Goal: Transaction & Acquisition: Purchase product/service

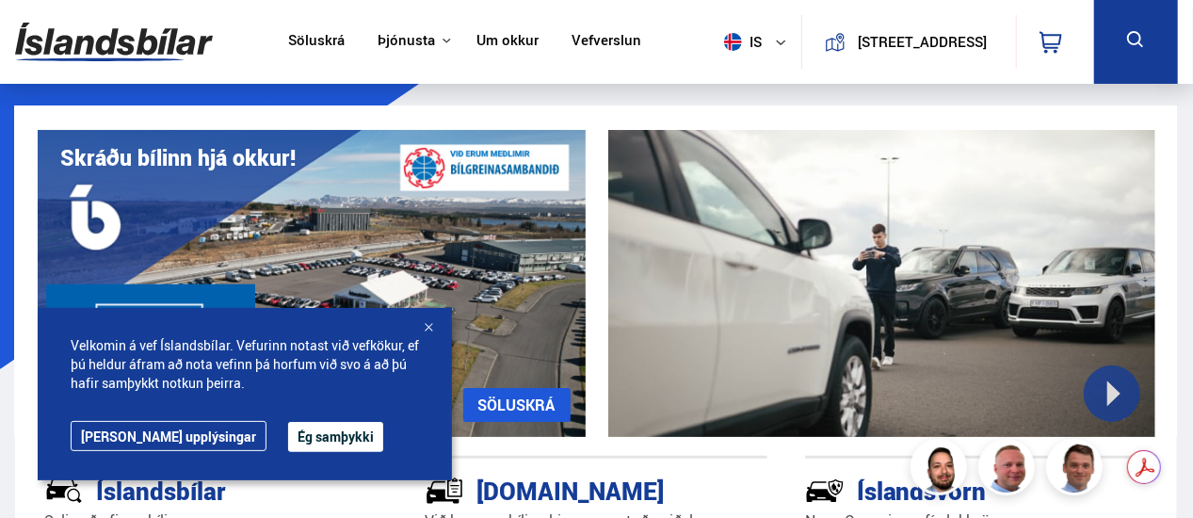
click at [296, 447] on button "Ég samþykki" at bounding box center [335, 437] width 95 height 30
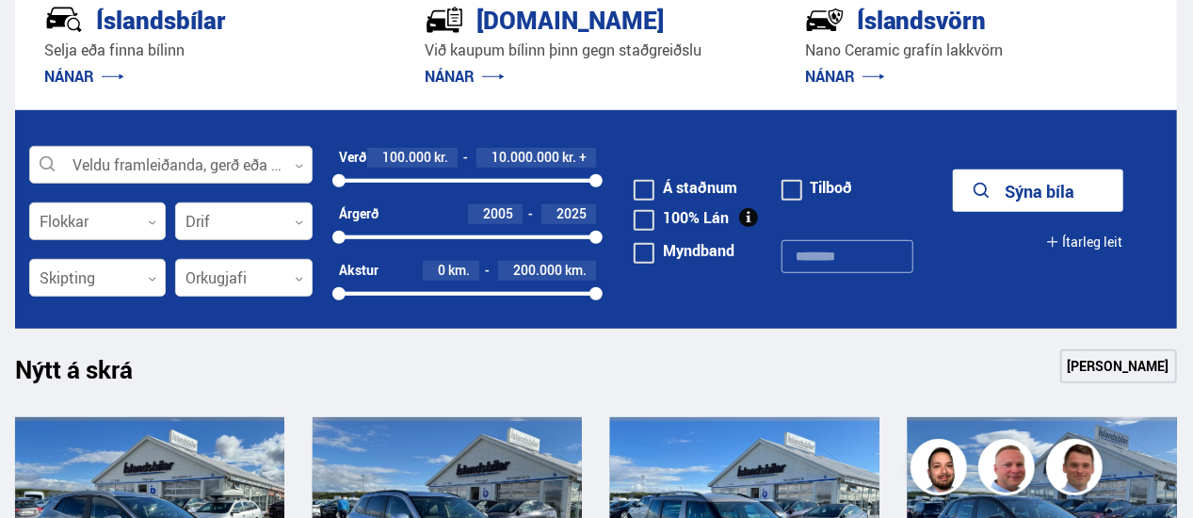
click at [259, 168] on div at bounding box center [170, 166] width 283 height 38
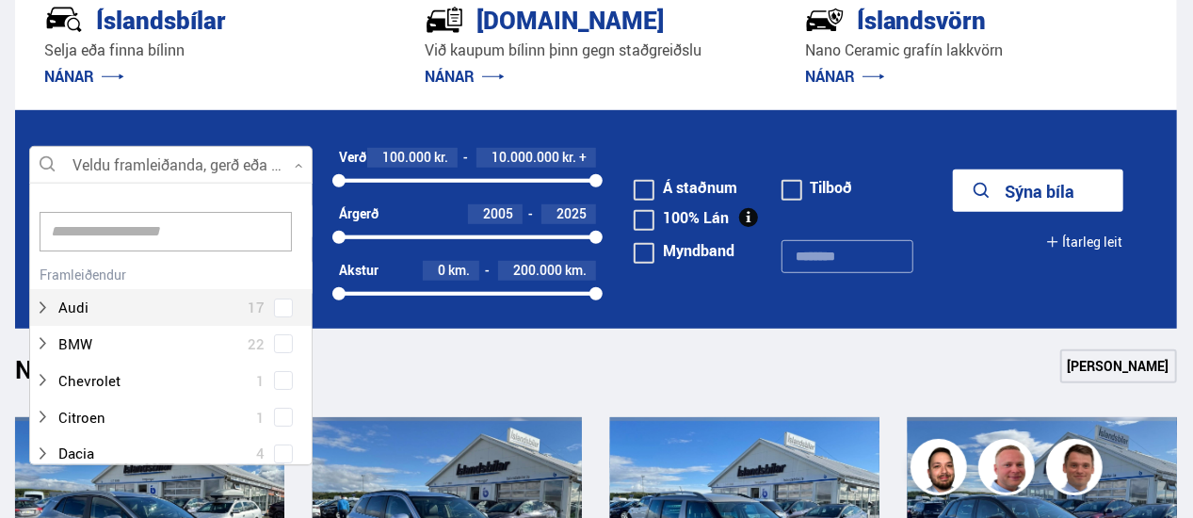
scroll to position [280, 278]
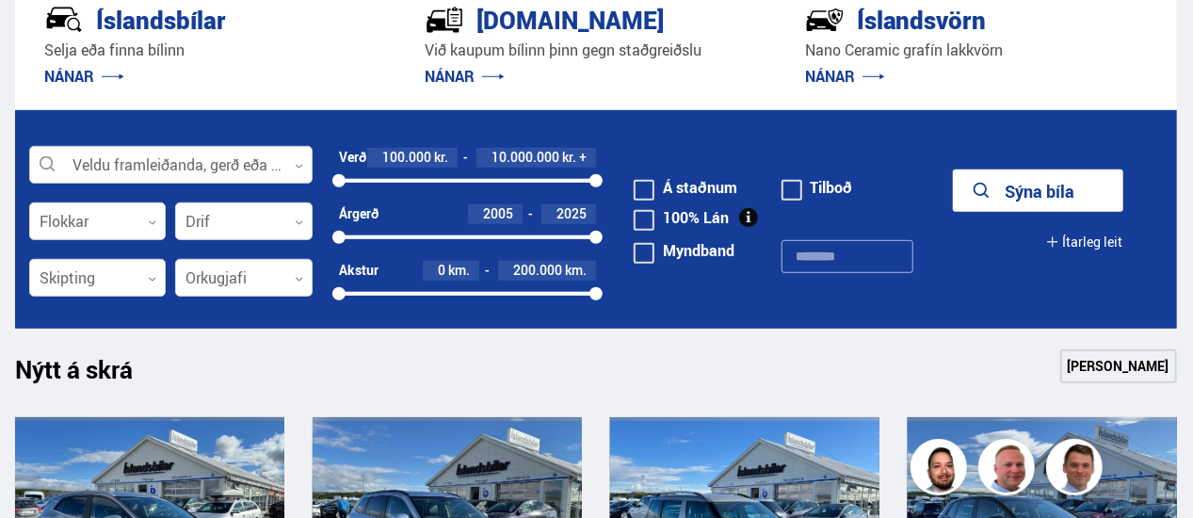
click at [259, 168] on div at bounding box center [170, 166] width 283 height 38
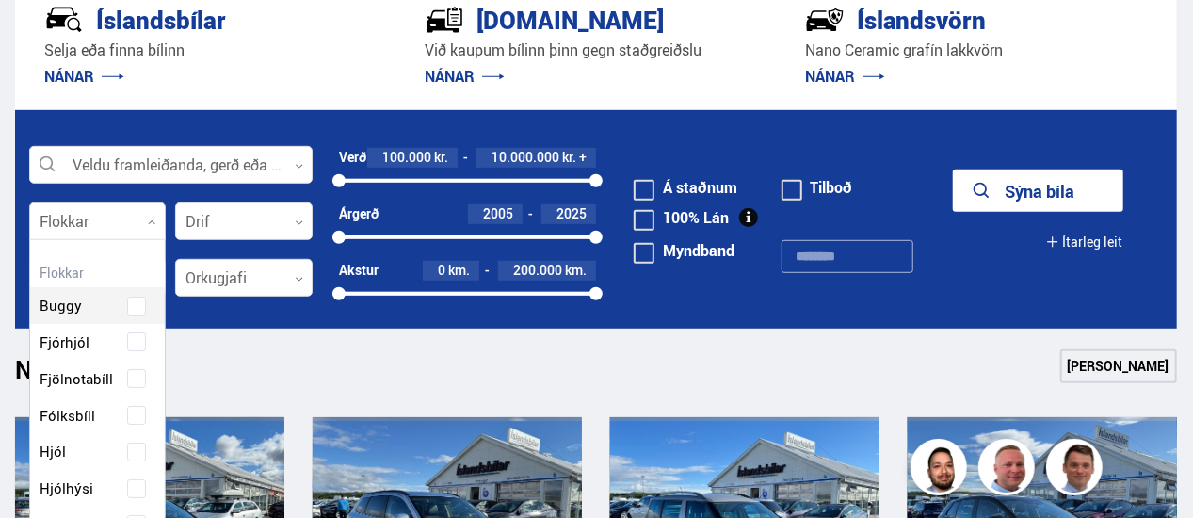
click at [105, 217] on div at bounding box center [97, 222] width 136 height 38
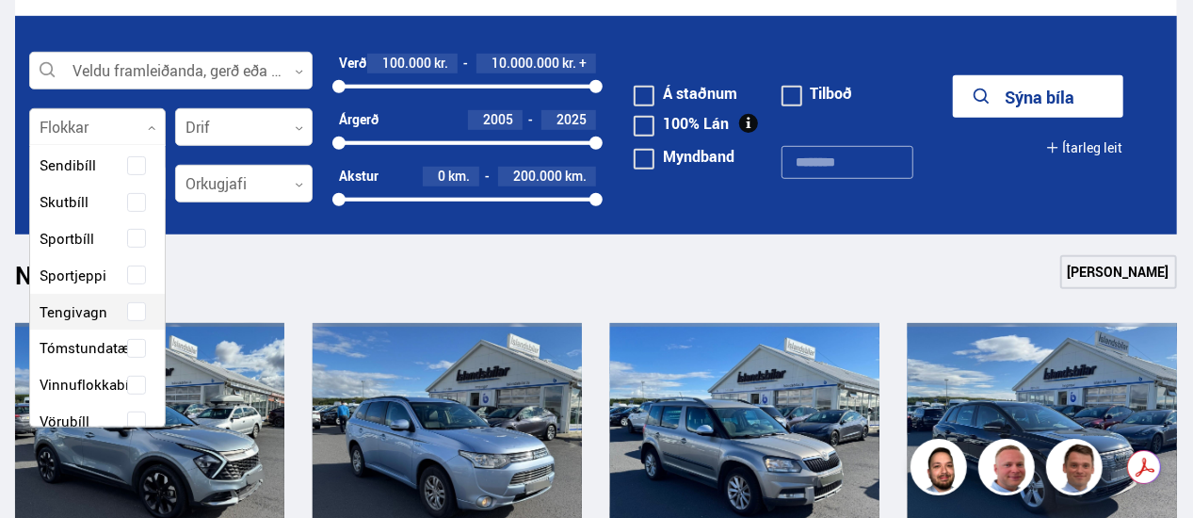
scroll to position [186, 0]
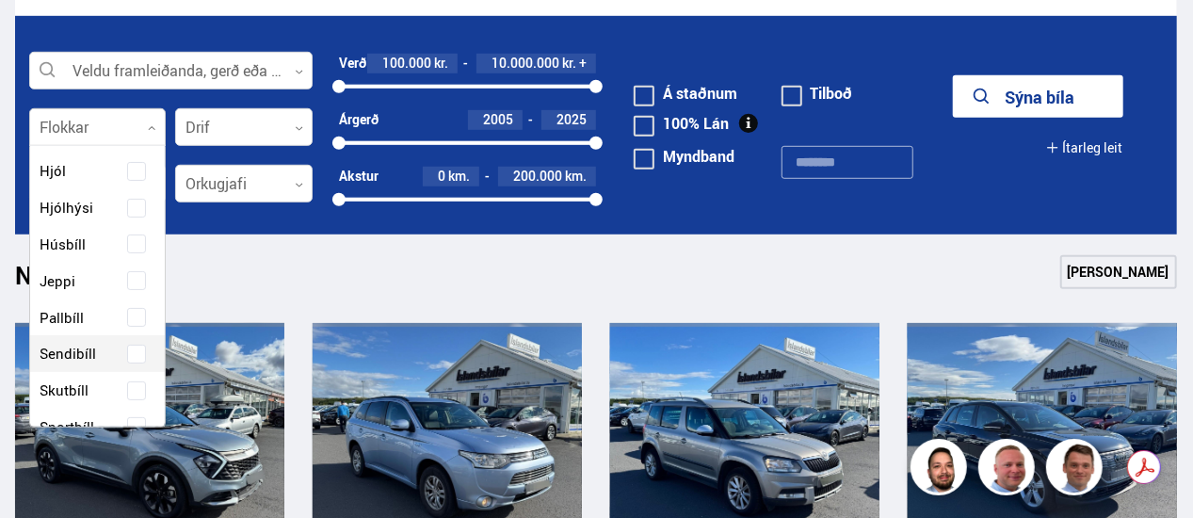
click at [133, 351] on span at bounding box center [137, 354] width 8 height 8
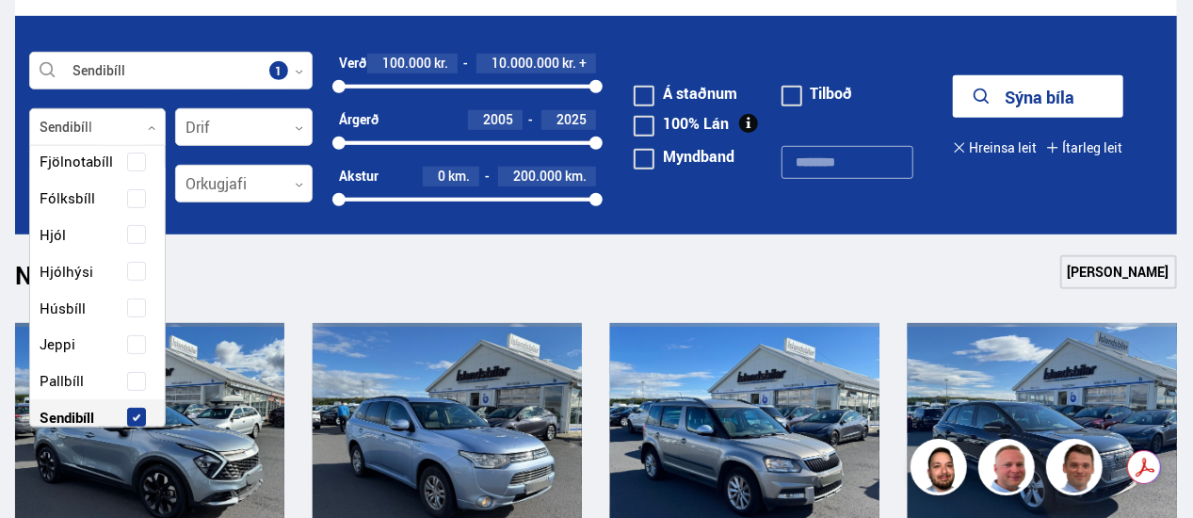
scroll to position [250, 0]
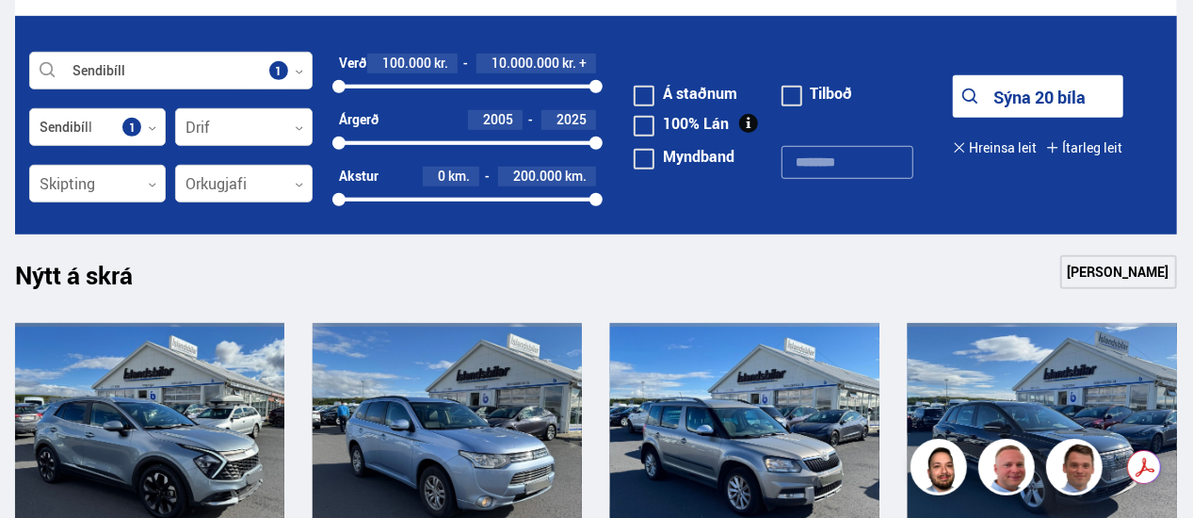
click at [294, 220] on form "Sendibíll Veldu framleiðanda, gerð eða eiginleika 1 Sendibíll Flokkar 1 Drif 0 …" at bounding box center [596, 124] width 1162 height 217
click at [152, 185] on icon at bounding box center [152, 185] width 8 height 8
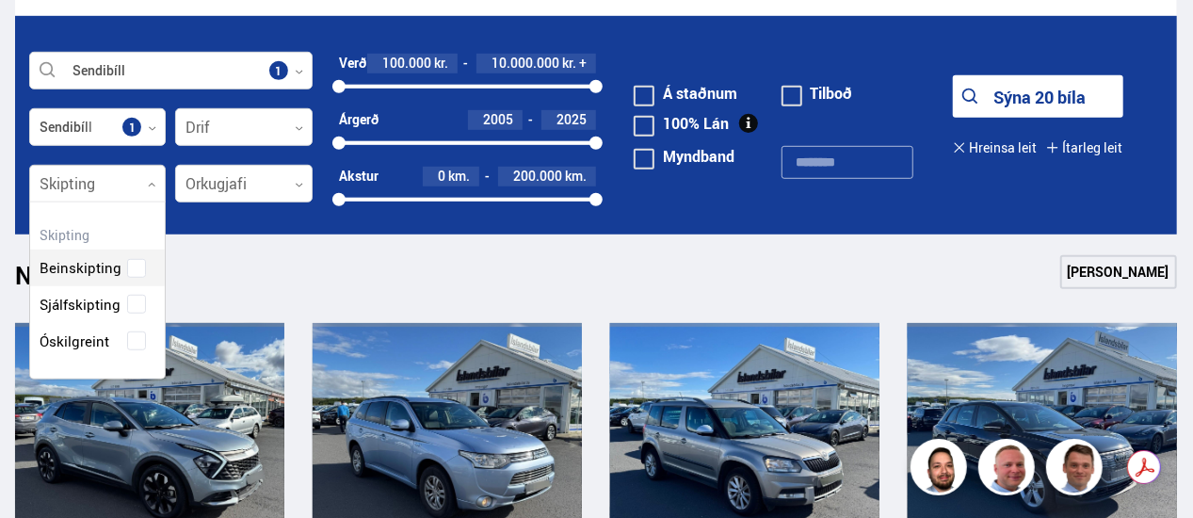
scroll to position [175, 136]
click at [106, 306] on div "Beinskipting Sjálfskipting Óskilgreint" at bounding box center [97, 289] width 135 height 137
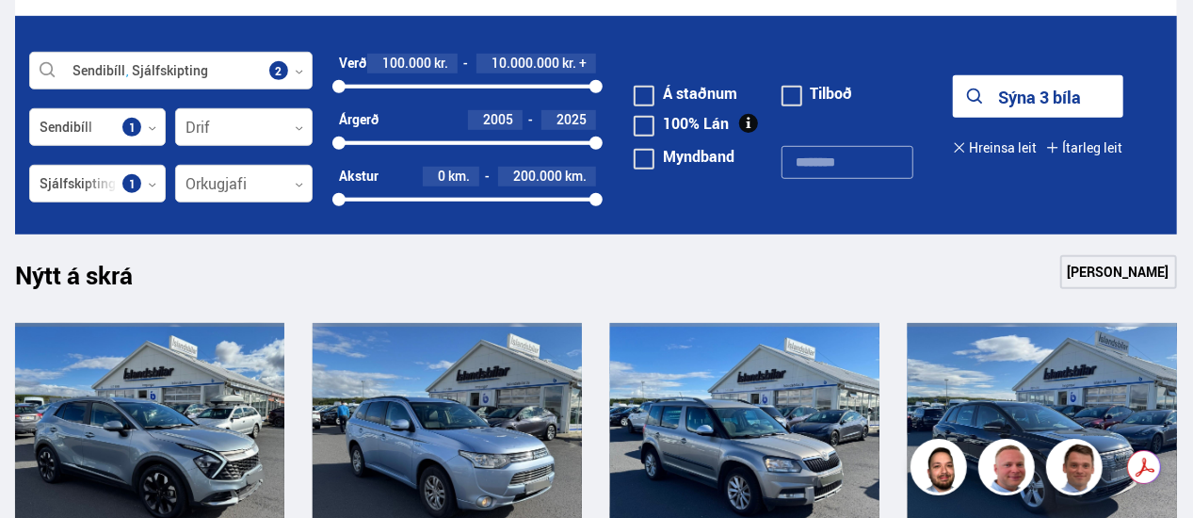
click at [271, 263] on div "Nýtt á skrá Sjá meira" at bounding box center [596, 277] width 1162 height 45
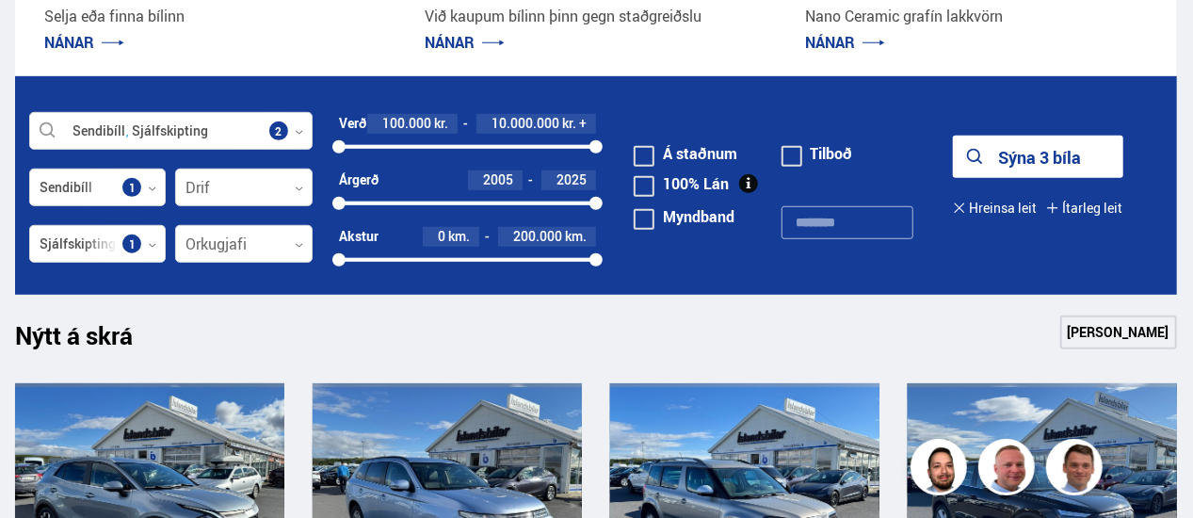
scroll to position [471, 0]
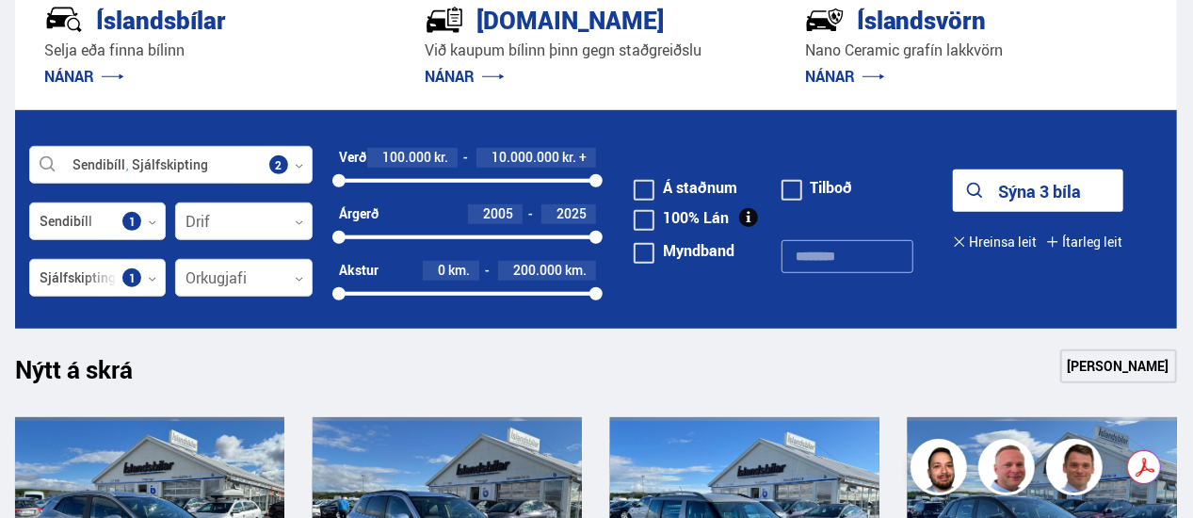
click at [704, 188] on label "Á staðnum" at bounding box center [685, 187] width 104 height 15
click at [1050, 188] on button "Sýna 2 bíla" at bounding box center [1038, 190] width 170 height 42
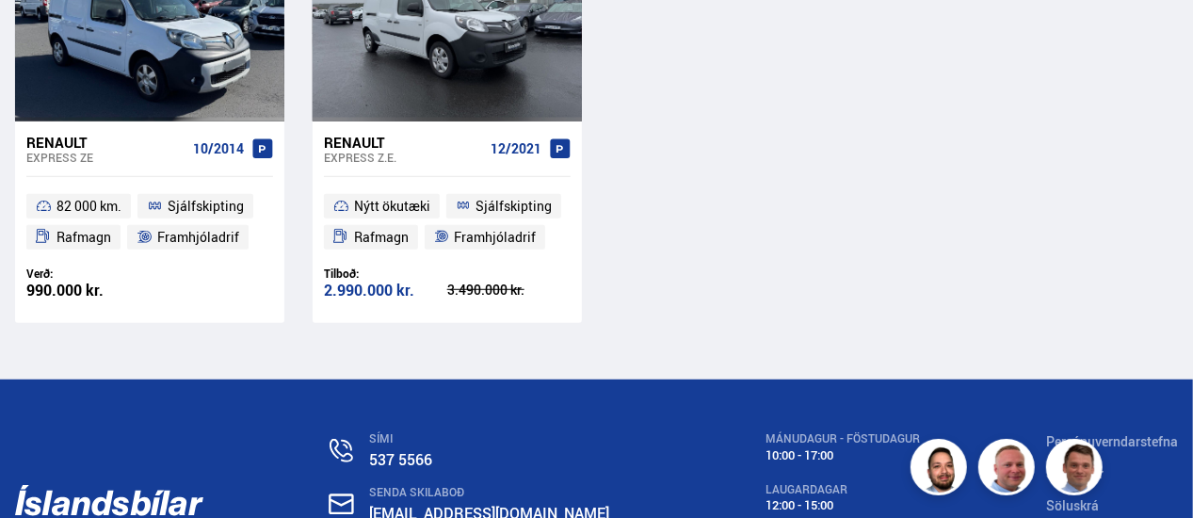
scroll to position [565, 0]
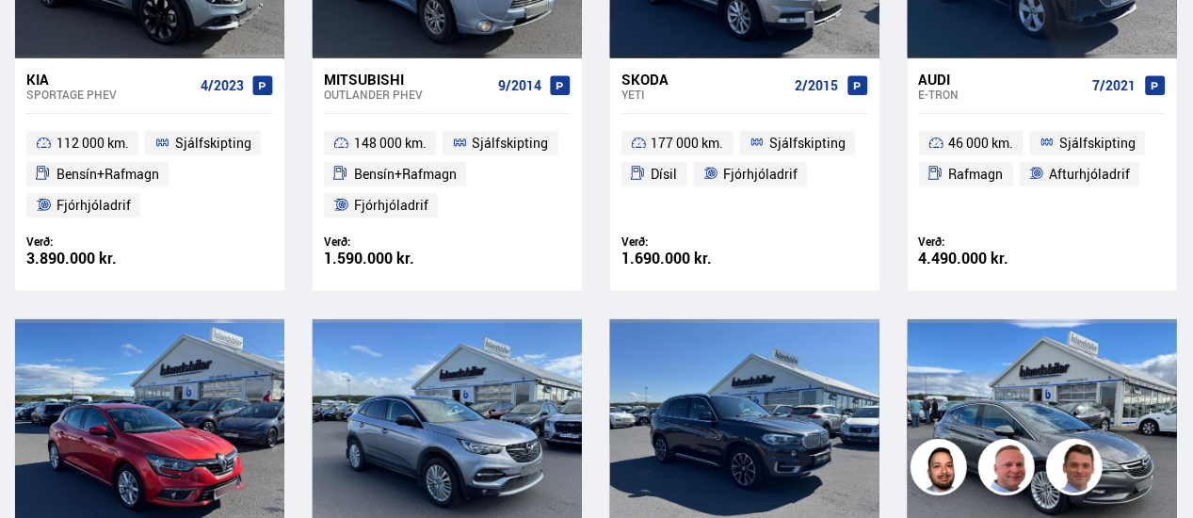
scroll to position [269, 0]
